Goal: Check status: Check status

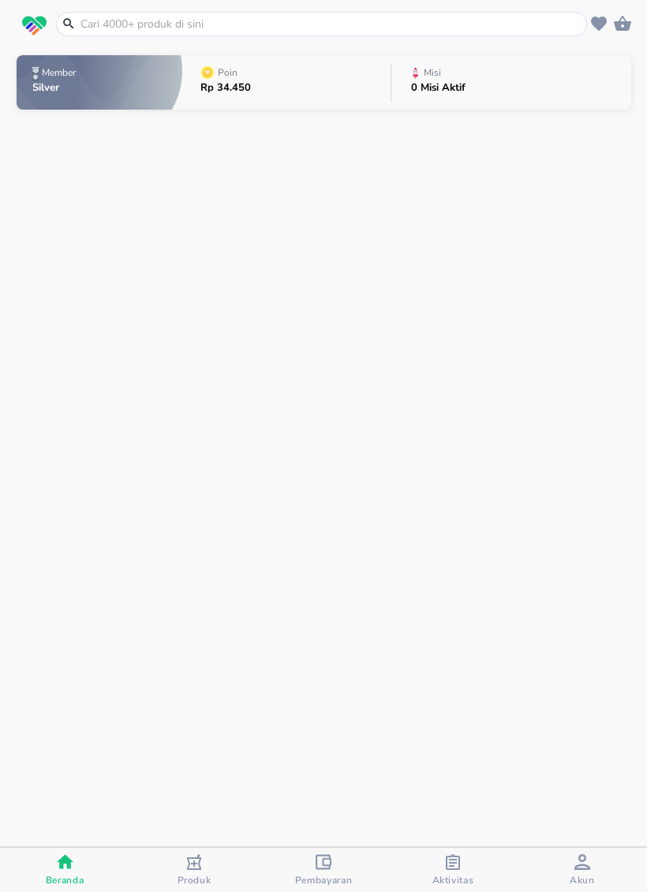
click at [327, 868] on icon "button" at bounding box center [324, 862] width 16 height 15
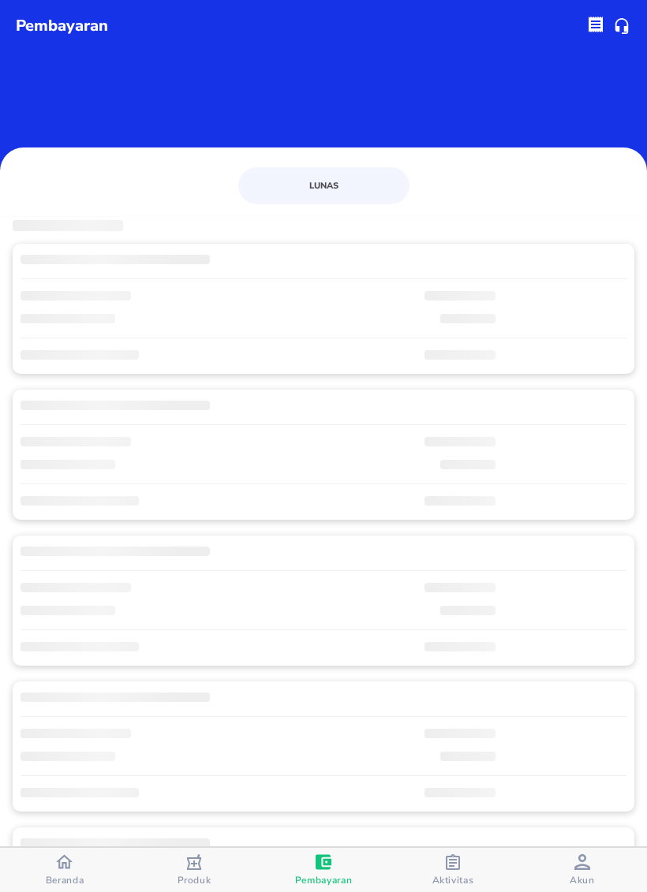
click at [455, 868] on icon "button" at bounding box center [453, 863] width 14 height 16
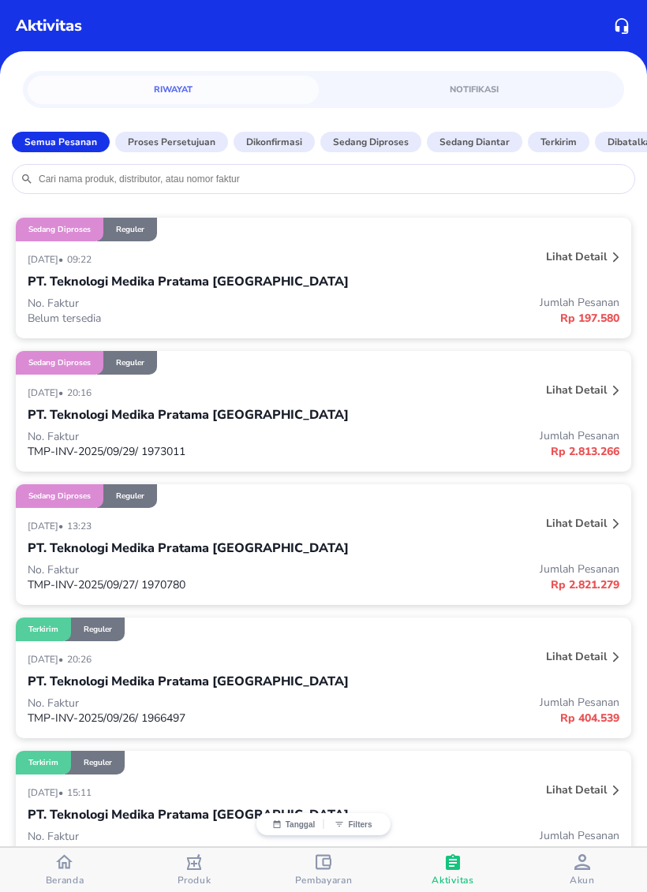
click at [581, 527] on p "Lihat detail" at bounding box center [576, 523] width 61 height 15
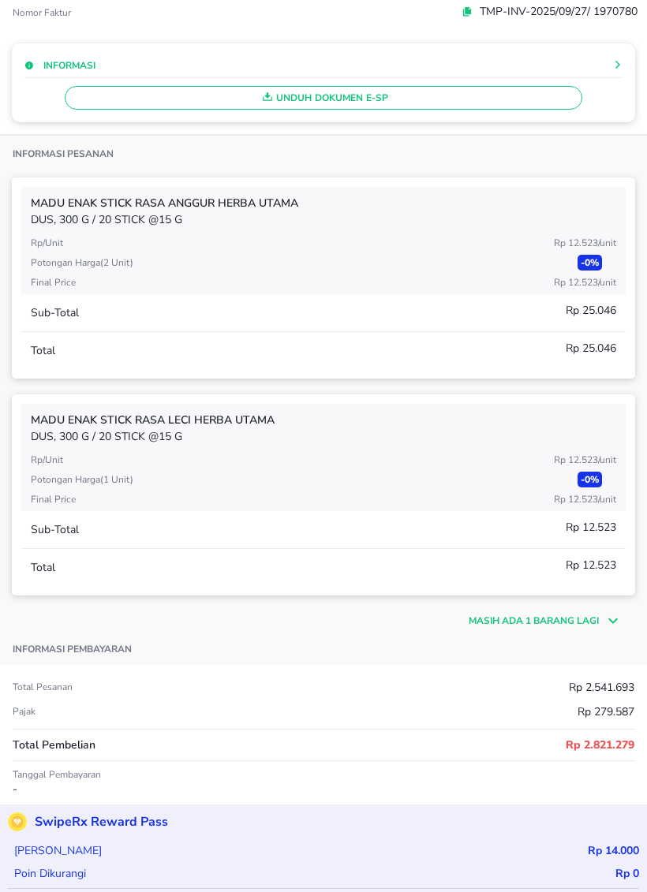
scroll to position [230, 0]
click at [561, 623] on p "Masih ada 1 barang lagi" at bounding box center [534, 622] width 130 height 14
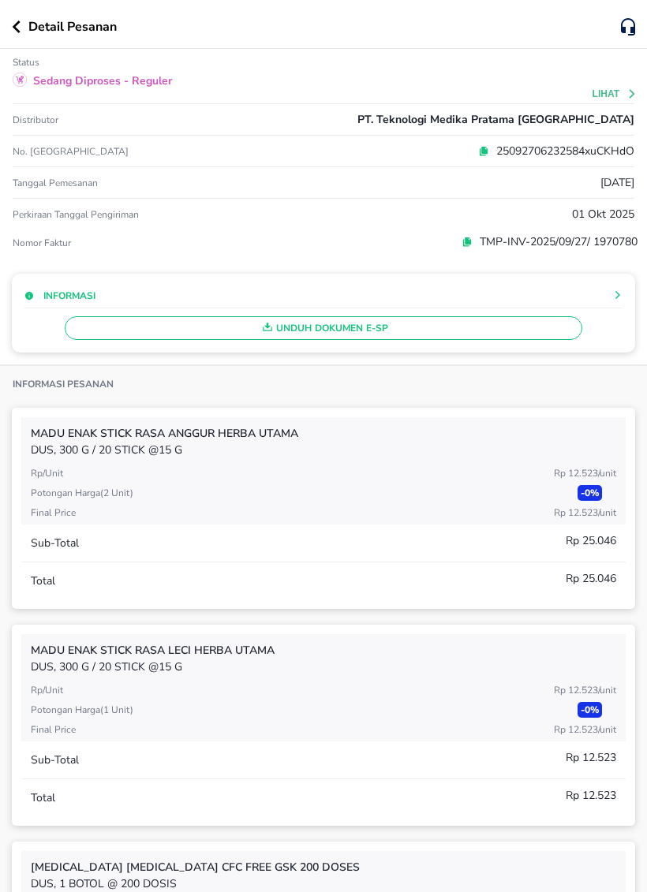
scroll to position [-1, 0]
click at [28, 27] on button "button" at bounding box center [20, 27] width 17 height 13
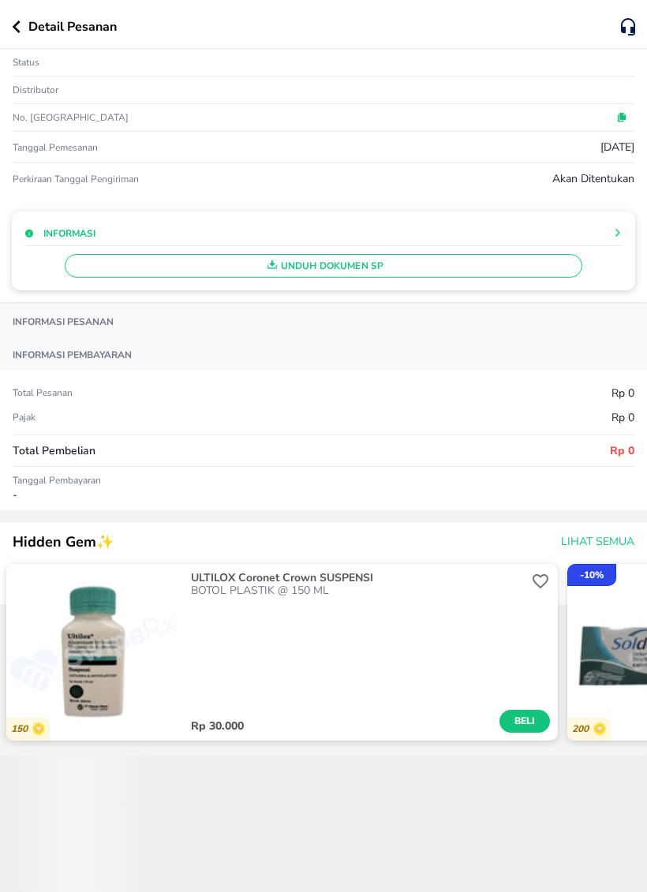
scroll to position [0, 0]
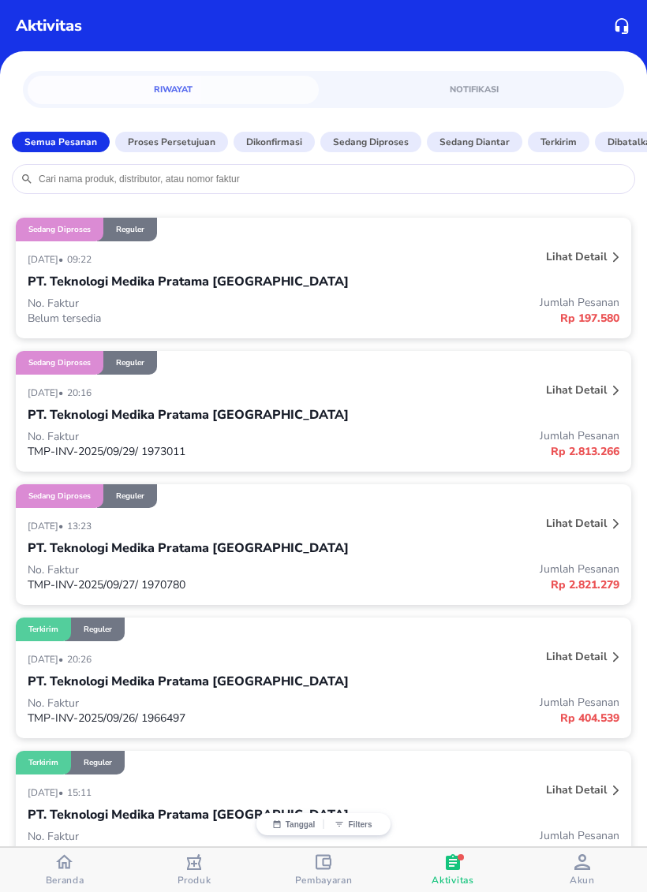
click at [590, 398] on p "Lihat detail" at bounding box center [576, 390] width 61 height 15
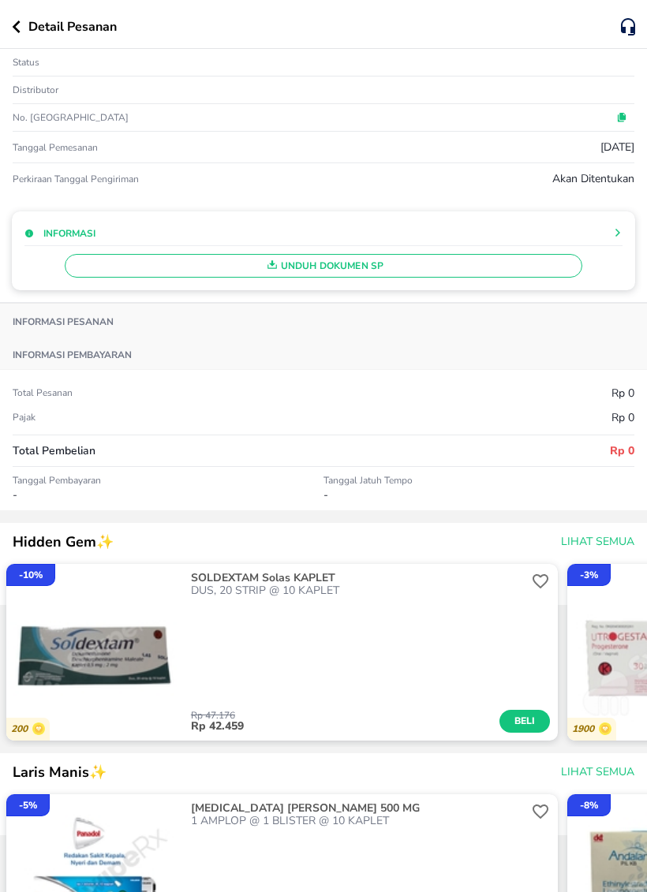
click at [28, 30] on button "button" at bounding box center [20, 27] width 17 height 13
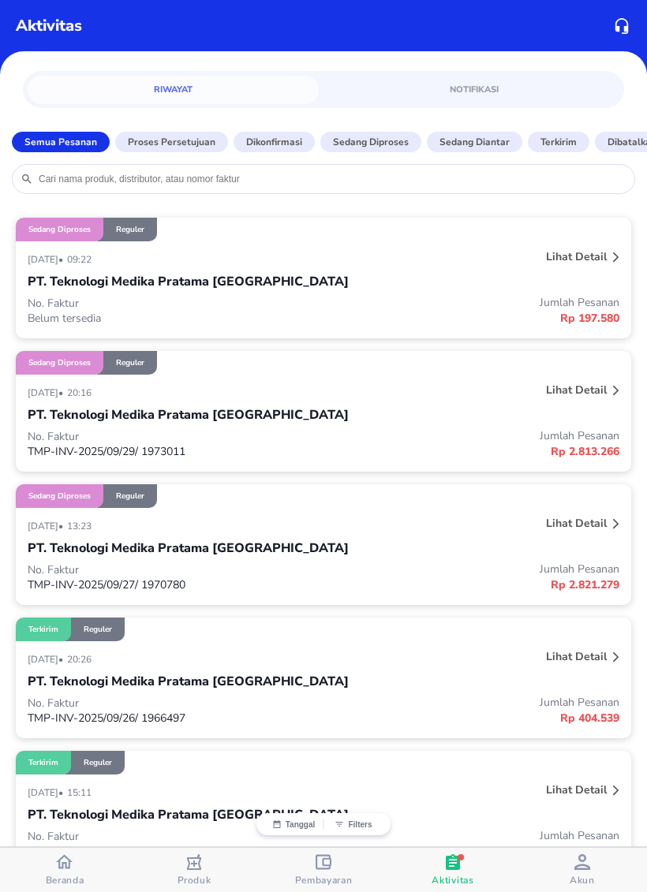
click at [592, 398] on p "Lihat detail" at bounding box center [576, 390] width 61 height 15
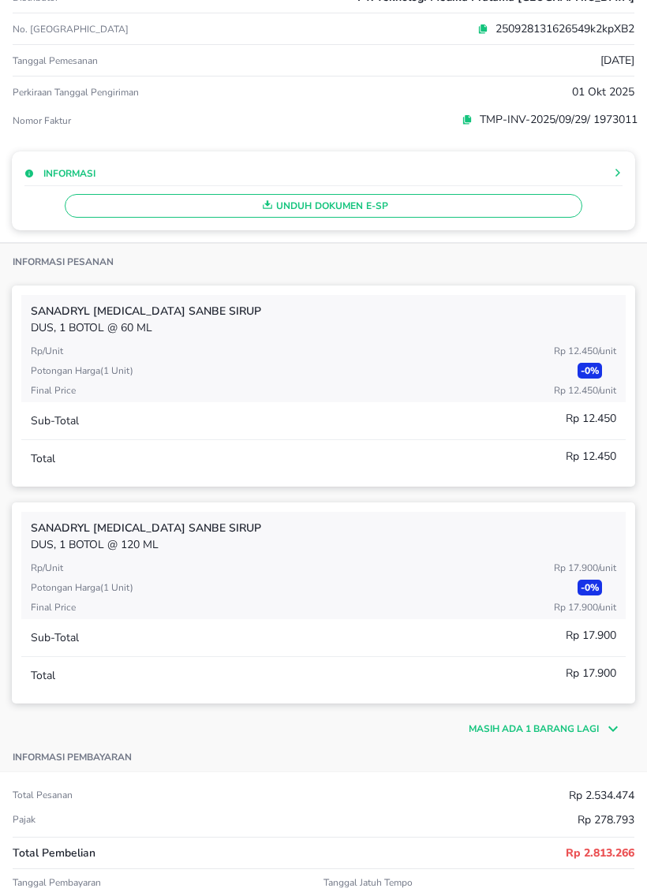
scroll to position [125, 0]
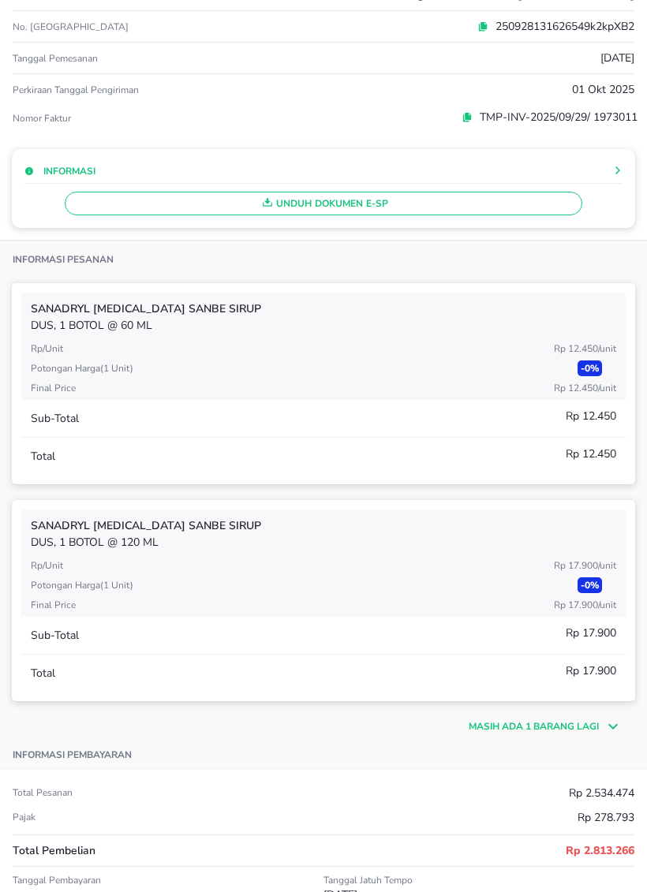
click at [533, 722] on p "Masih ada 1 barang lagi" at bounding box center [534, 727] width 130 height 14
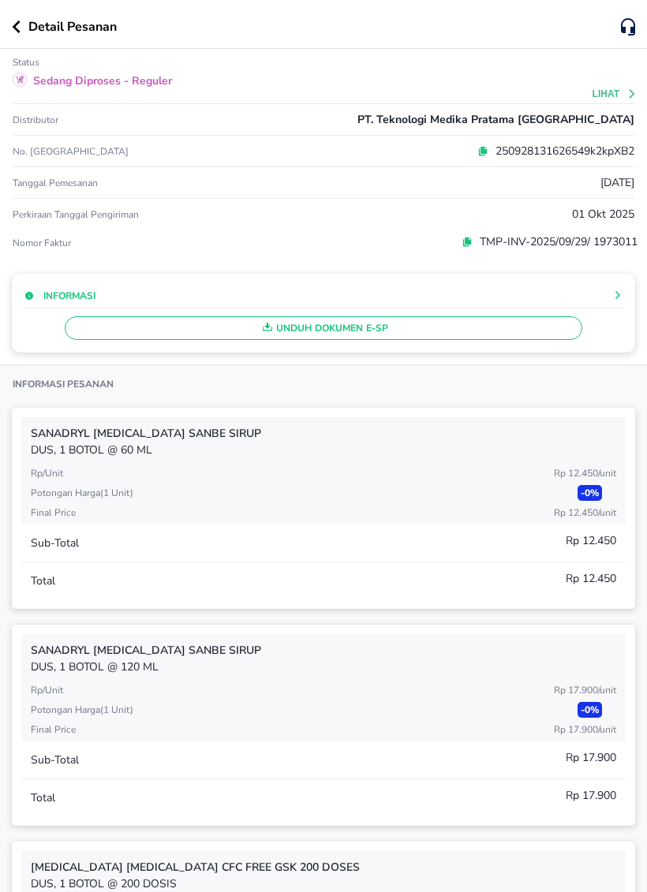
scroll to position [-1, 0]
click at [18, 32] on icon "button" at bounding box center [17, 27] width 8 height 13
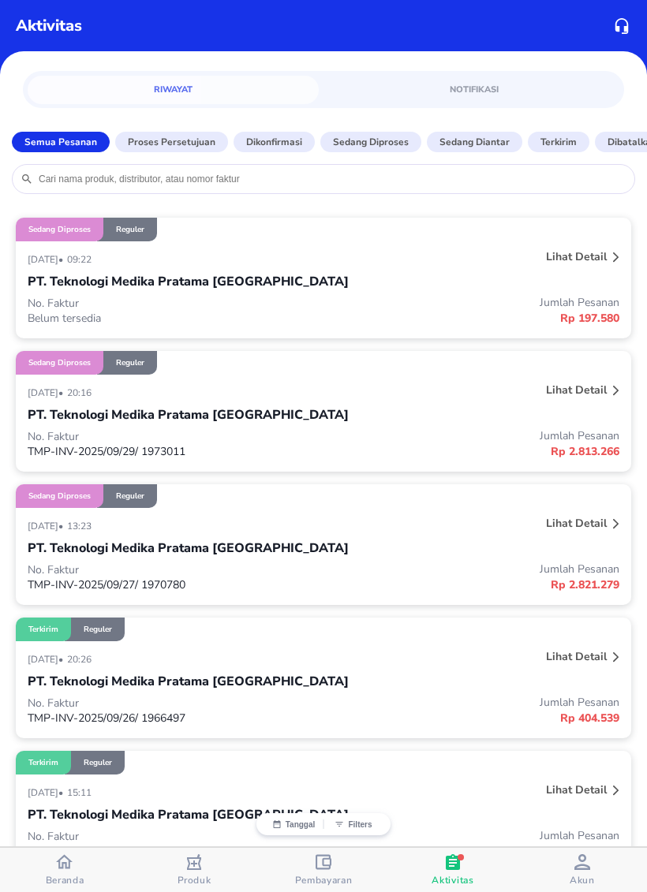
click at [53, 284] on p "PT. Teknologi Medika Pratama [GEOGRAPHIC_DATA]" at bounding box center [188, 281] width 321 height 19
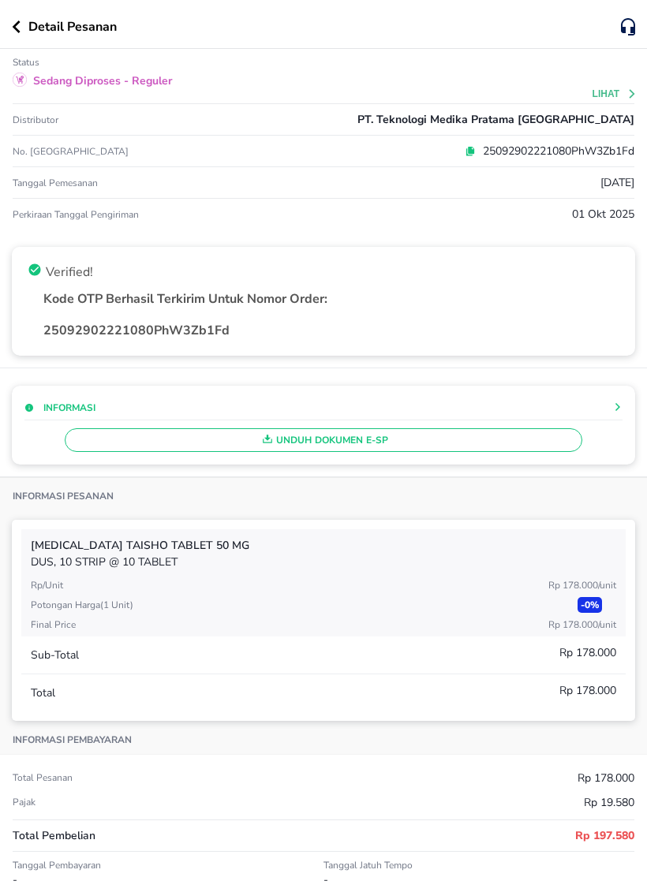
click at [39, 24] on p "Detail Pesanan" at bounding box center [72, 26] width 88 height 19
click at [18, 32] on icon "button" at bounding box center [17, 27] width 8 height 13
